Goal: Check status: Check status

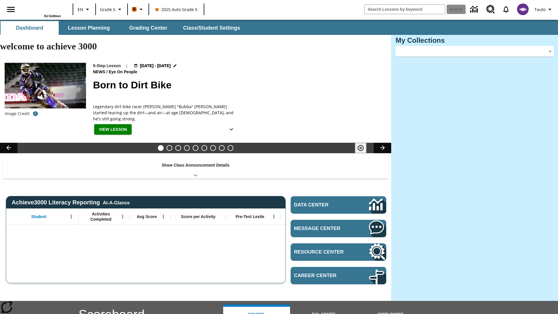
type input "-1"
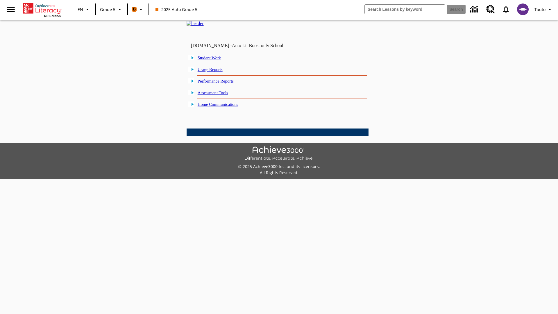
click at [214, 60] on link "Student Work" at bounding box center [209, 58] width 23 height 5
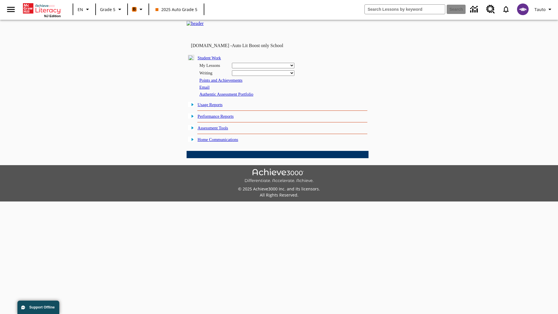
select select "/options/reports/?report_id=12&atype=22&section=2"
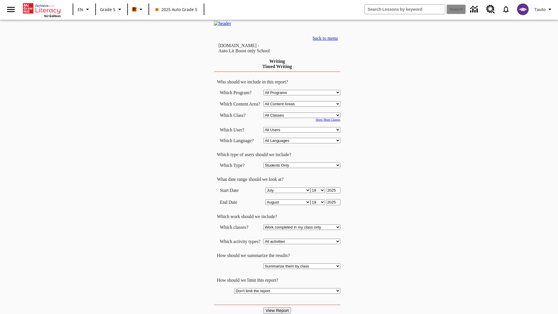
select select "11133131"
